Goal: Task Accomplishment & Management: Manage account settings

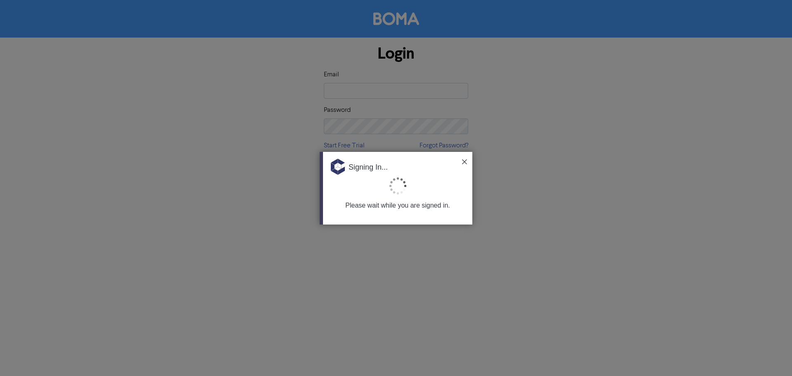
type input "[EMAIL_ADDRESS][DOMAIN_NAME]"
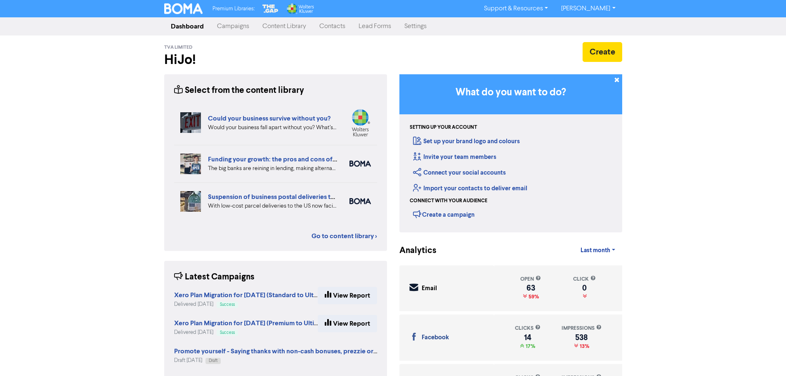
click at [597, 9] on link "[PERSON_NAME]" at bounding box center [587, 8] width 67 height 13
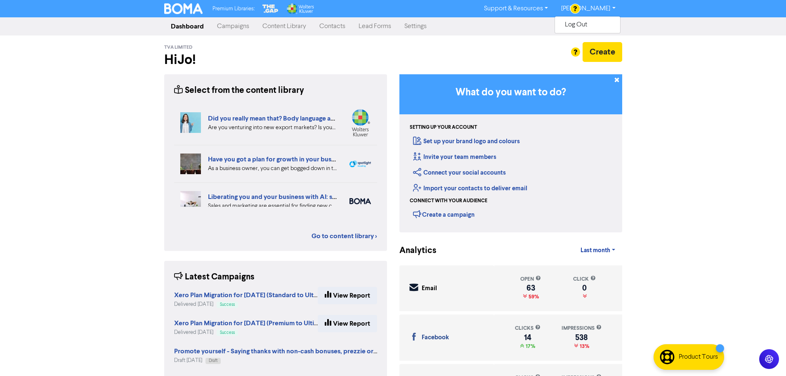
click at [95, 49] on div "Premium Libraries: Support & Resources Video Tutorials FAQ & Guides Marketing E…" at bounding box center [393, 188] width 786 height 376
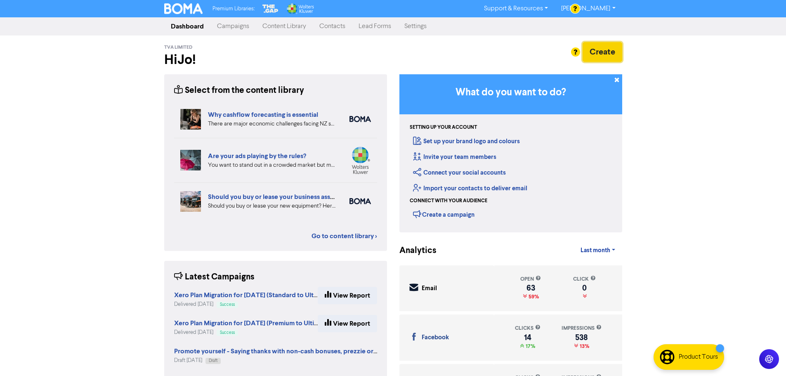
click at [600, 52] on button "Create" at bounding box center [603, 52] width 40 height 20
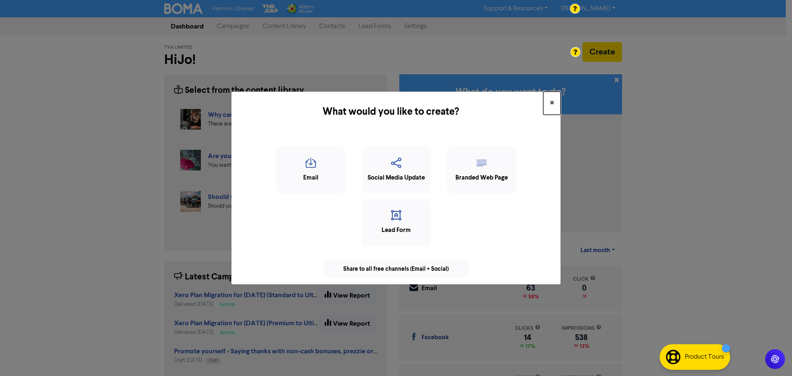
click at [553, 104] on span "×" at bounding box center [552, 103] width 4 height 12
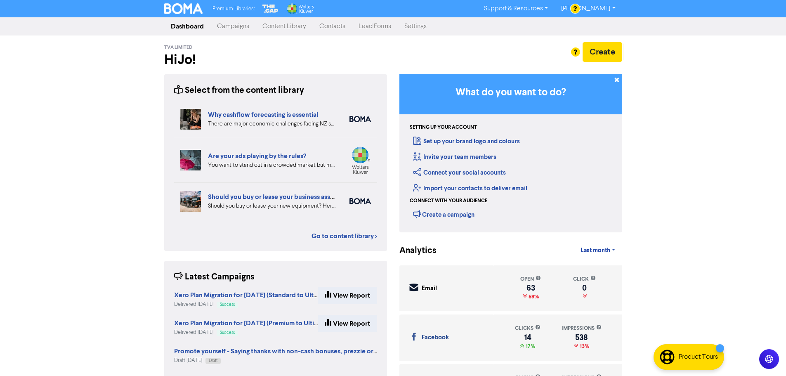
click at [697, 138] on div "Premium Libraries: Support & Resources Video Tutorials FAQ & Guides Marketing E…" at bounding box center [393, 188] width 786 height 376
click at [413, 26] on link "Settings" at bounding box center [415, 26] width 35 height 17
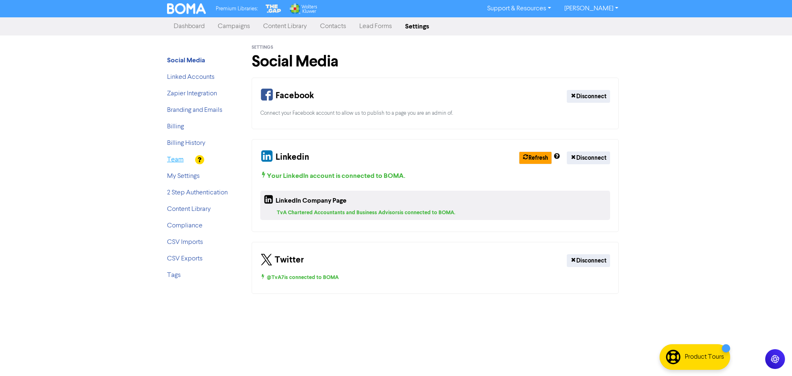
click at [176, 159] on link "Team" at bounding box center [175, 159] width 17 height 7
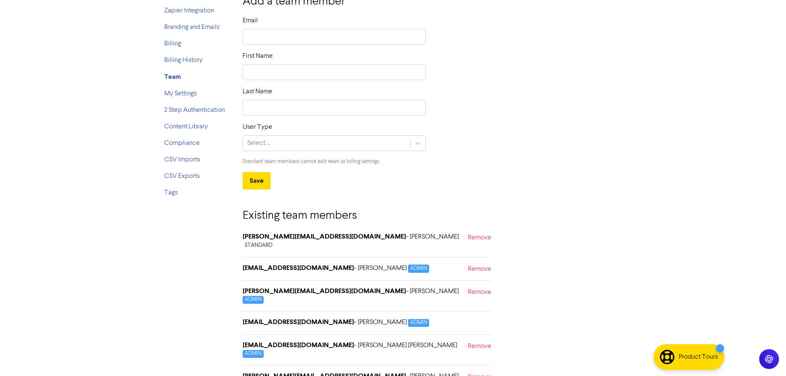
scroll to position [122, 0]
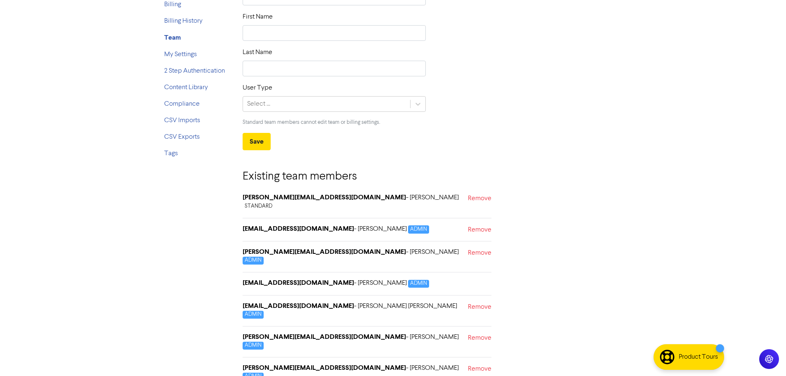
click at [605, 133] on form "Email First Name Last Name User Type Select ... Standard team members cannot ed…" at bounding box center [433, 63] width 380 height 174
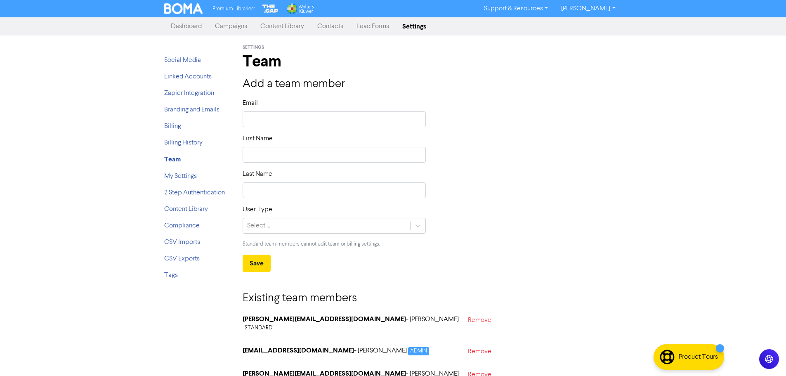
click at [602, 8] on link "[PERSON_NAME]" at bounding box center [587, 8] width 67 height 13
click at [599, 28] on button "Log Out" at bounding box center [587, 25] width 65 height 10
